Goal: Navigation & Orientation: Find specific page/section

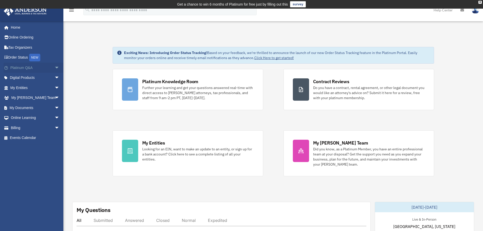
click at [54, 67] on span "arrow_drop_down" at bounding box center [59, 68] width 10 height 10
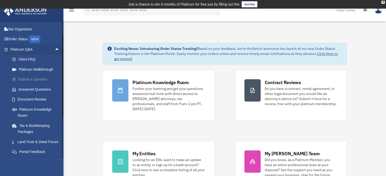
scroll to position [25, 0]
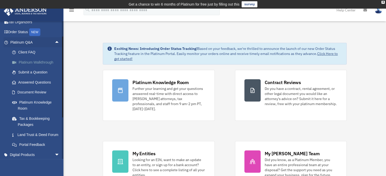
click at [37, 64] on link "Platinum Walkthrough" at bounding box center [37, 62] width 60 height 10
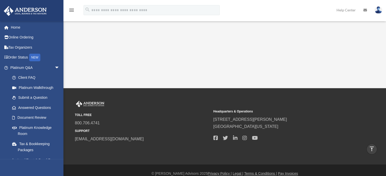
scroll to position [150, 0]
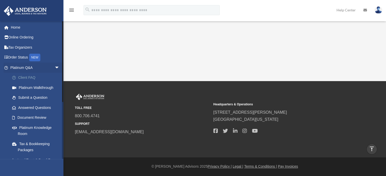
click at [38, 77] on link "Client FAQ" at bounding box center [37, 78] width 60 height 10
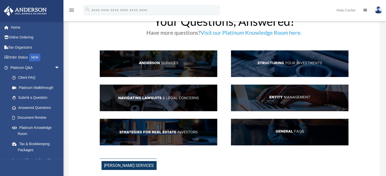
scroll to position [25, 0]
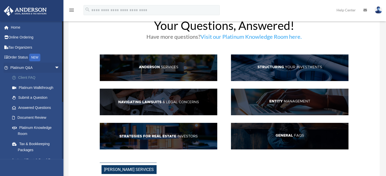
click at [42, 78] on link "Client FAQ" at bounding box center [37, 78] width 60 height 10
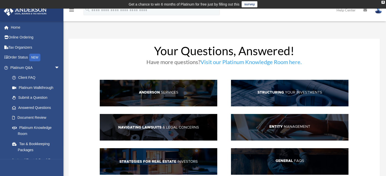
click at [180, 94] on img at bounding box center [158, 93] width 117 height 27
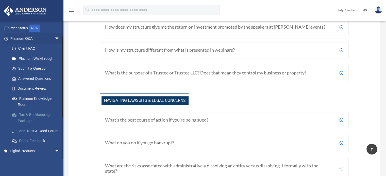
scroll to position [25, 0]
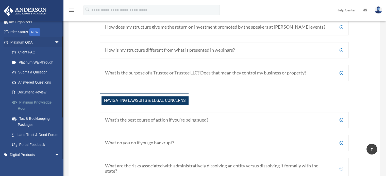
click at [37, 101] on link "Platinum Knowledge Room" at bounding box center [37, 105] width 60 height 16
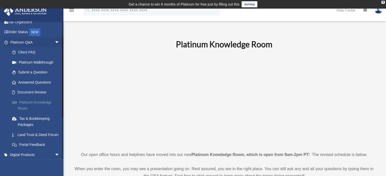
click at [34, 102] on link "Platinum Knowledge Room" at bounding box center [37, 105] width 60 height 16
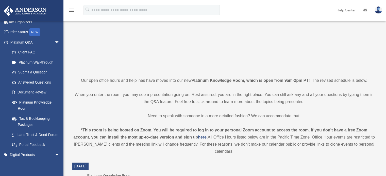
scroll to position [76, 0]
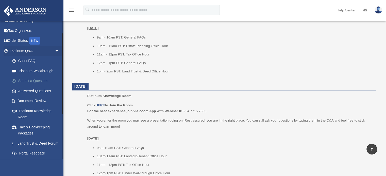
scroll to position [25, 0]
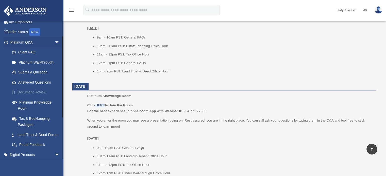
click at [33, 90] on link "Document Review" at bounding box center [37, 92] width 60 height 10
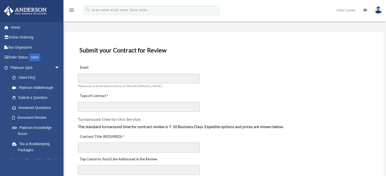
scroll to position [25, 0]
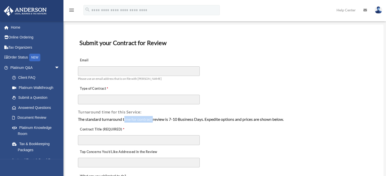
drag, startPoint x: 152, startPoint y: 116, endPoint x: 124, endPoint y: 118, distance: 28.5
click at [124, 118] on div "The standard turnaround time for contract review is 7-10 Business Days. Expedit…" at bounding box center [224, 119] width 292 height 7
click at [146, 118] on div "The standard turnaround time for contract review is 7-10 Business Days. Expedit…" at bounding box center [224, 119] width 292 height 7
click at [168, 118] on div "The standard turnaround time for contract review is 7-10 Business Days. Expedit…" at bounding box center [224, 119] width 292 height 7
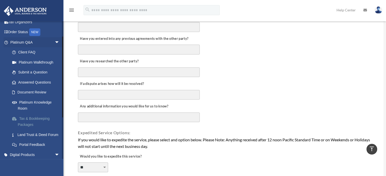
click at [37, 120] on link "Tax & Bookkeeping Packages" at bounding box center [37, 122] width 60 height 16
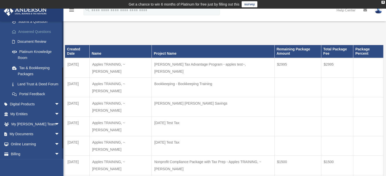
scroll to position [93, 0]
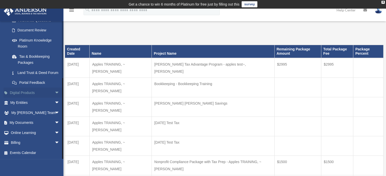
click at [54, 93] on span "arrow_drop_down" at bounding box center [59, 93] width 10 height 10
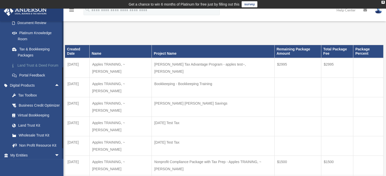
scroll to position [144, 0]
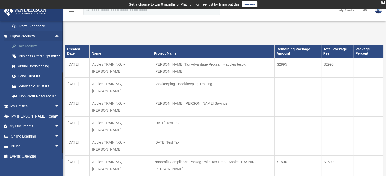
click at [30, 49] on div "Tax Toolbox" at bounding box center [39, 46] width 43 height 6
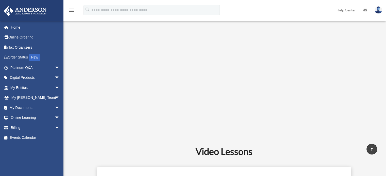
scroll to position [177, 0]
click at [54, 77] on span "arrow_drop_down" at bounding box center [59, 78] width 10 height 10
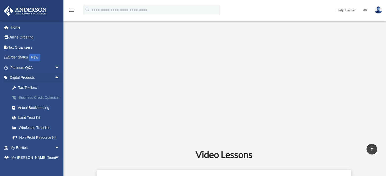
click at [23, 98] on div "Business Credit Optimizer" at bounding box center [39, 98] width 43 height 6
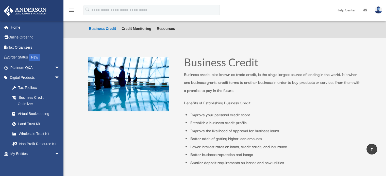
scroll to position [60, 0]
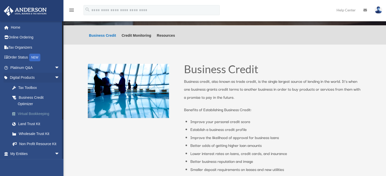
click at [50, 115] on div "Virtual Bookkeeping" at bounding box center [39, 114] width 43 height 6
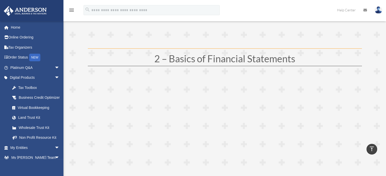
scroll to position [186, 0]
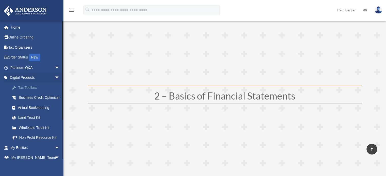
click at [22, 86] on div "Tax Toolbox" at bounding box center [39, 88] width 43 height 6
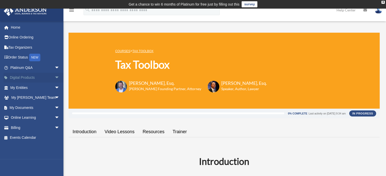
click at [54, 77] on span "arrow_drop_down" at bounding box center [59, 78] width 10 height 10
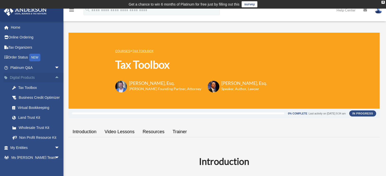
click at [54, 77] on span "arrow_drop_up" at bounding box center [59, 78] width 10 height 10
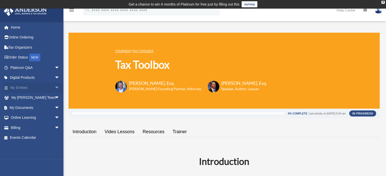
click at [54, 86] on span "arrow_drop_down" at bounding box center [59, 88] width 10 height 10
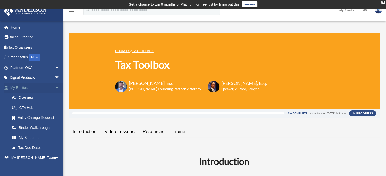
click at [54, 87] on span "arrow_drop_up" at bounding box center [59, 88] width 10 height 10
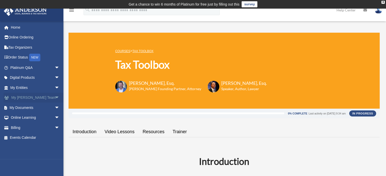
click at [54, 96] on span "arrow_drop_down" at bounding box center [59, 98] width 10 height 10
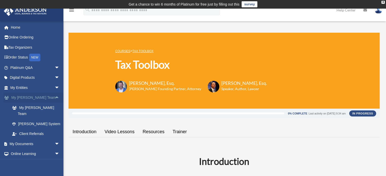
click at [54, 96] on span "arrow_drop_up" at bounding box center [59, 98] width 10 height 10
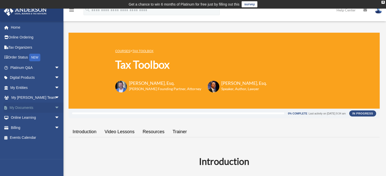
click at [54, 105] on span "arrow_drop_down" at bounding box center [59, 108] width 10 height 10
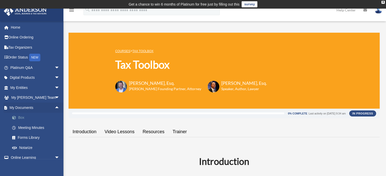
click at [16, 117] on span at bounding box center [16, 118] width 3 height 4
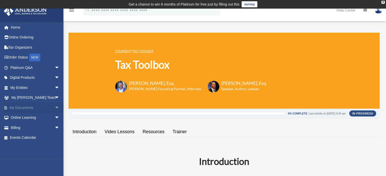
click at [36, 107] on link "My Documents arrow_drop_down" at bounding box center [36, 108] width 64 height 10
click at [54, 106] on span "arrow_drop_down" at bounding box center [59, 108] width 10 height 10
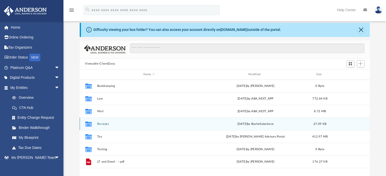
scroll to position [25, 0]
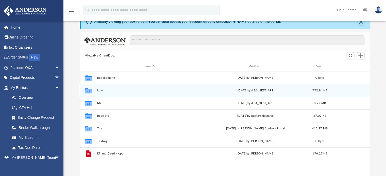
click at [113, 90] on button "Law" at bounding box center [149, 90] width 104 height 3
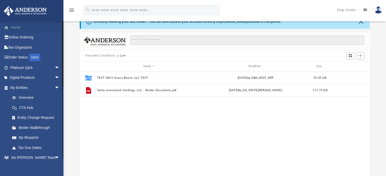
click at [28, 28] on link "Home" at bounding box center [36, 27] width 64 height 10
